Goal: Task Accomplishment & Management: Manage account settings

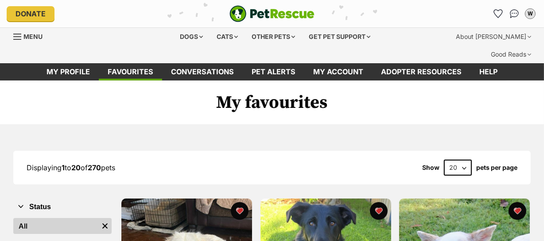
select select "60"
click at [444, 160] on select "20 40 60" at bounding box center [458, 168] width 28 height 16
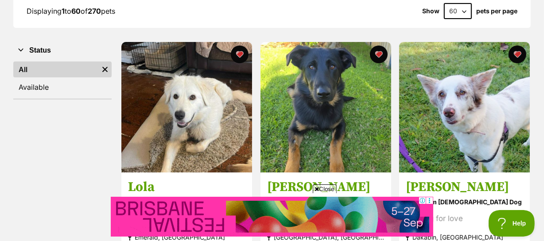
scroll to position [201, 0]
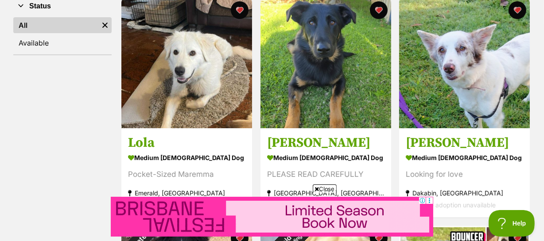
click at [326, 187] on span "Close" at bounding box center [325, 189] width 24 height 9
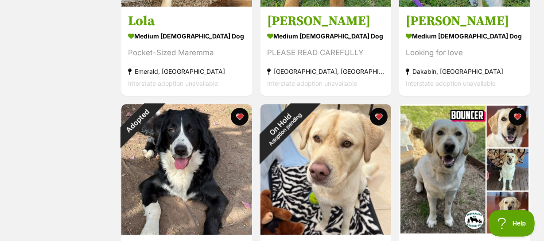
scroll to position [362, 0]
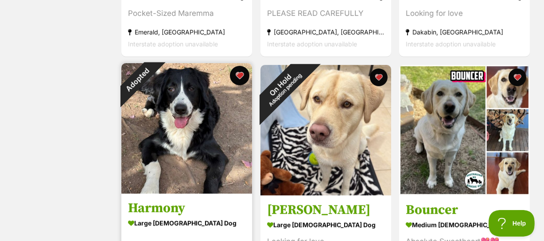
click at [239, 66] on button "favourite" at bounding box center [239, 75] width 19 height 19
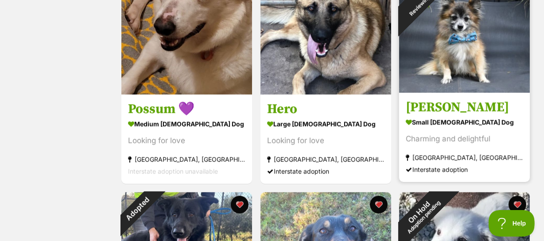
scroll to position [3947, 0]
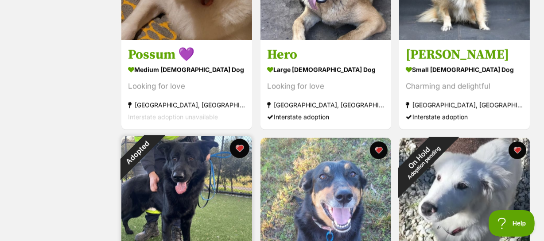
click at [239, 139] on button "favourite" at bounding box center [239, 148] width 19 height 19
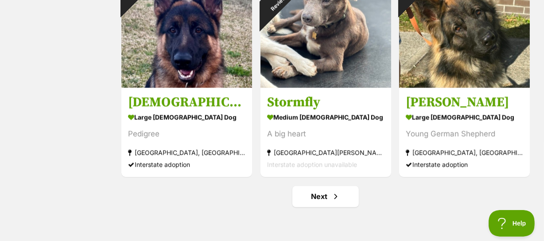
scroll to position [4591, 0]
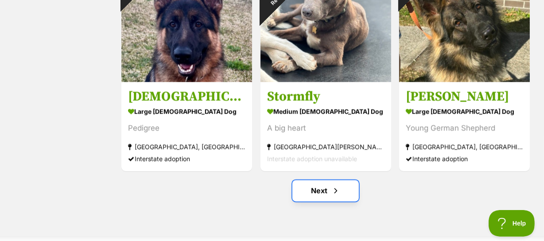
click at [313, 180] on link "Next" at bounding box center [325, 190] width 66 height 21
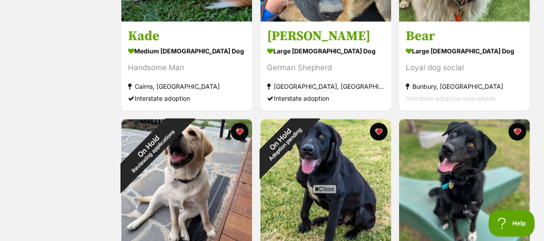
click at [319, 187] on span "Close" at bounding box center [325, 189] width 24 height 9
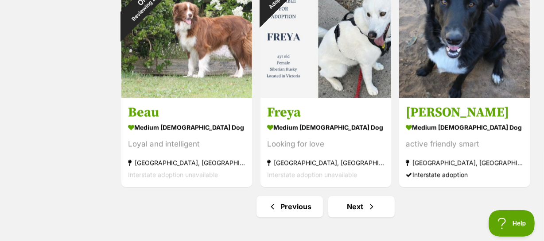
scroll to position [4591, 0]
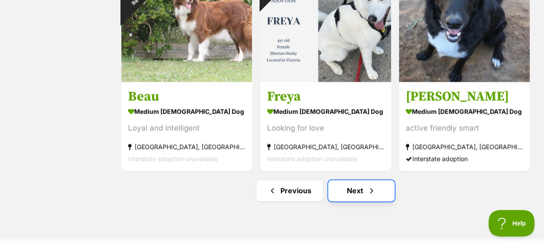
click at [352, 180] on link "Next" at bounding box center [361, 190] width 66 height 21
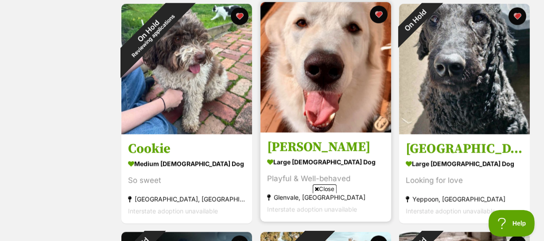
scroll to position [1127, 0]
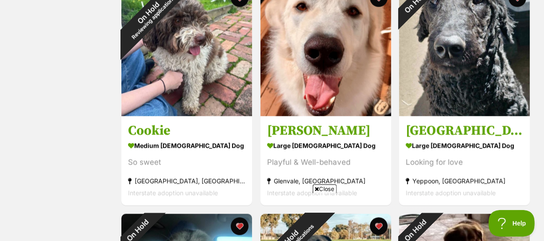
click at [322, 187] on span "Close" at bounding box center [325, 189] width 24 height 9
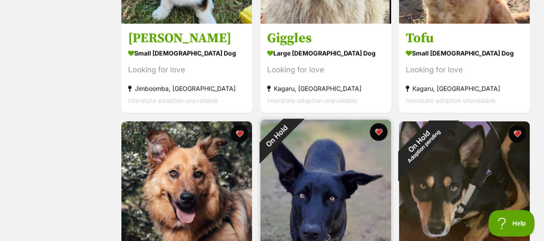
scroll to position [4430, 0]
